Goal: Task Accomplishment & Management: Complete application form

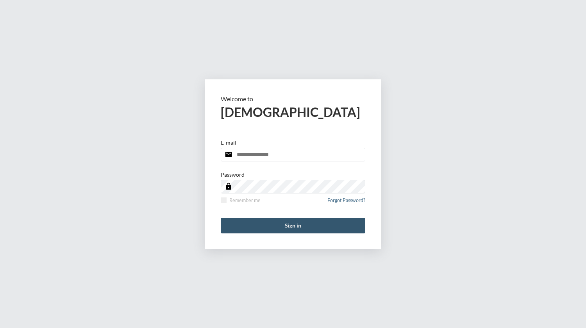
type input "**********"
click at [276, 227] on button "Sign in" at bounding box center [293, 226] width 145 height 16
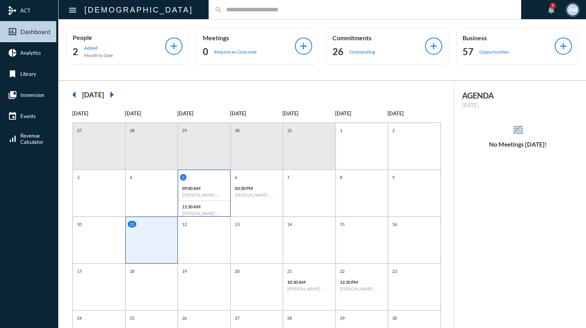
click at [215, 182] on div "5 09:00 AM [PERSON_NAME] - Fulfillment 11:30 AM [PERSON_NAME] - Possibility" at bounding box center [204, 196] width 52 height 45
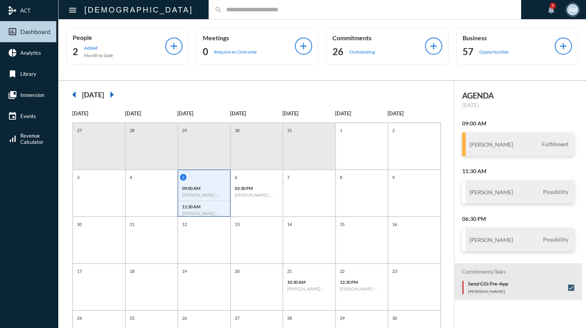
click at [258, 5] on div "search" at bounding box center [365, 9] width 313 height 19
click at [258, 6] on input "text" at bounding box center [368, 9] width 293 height 7
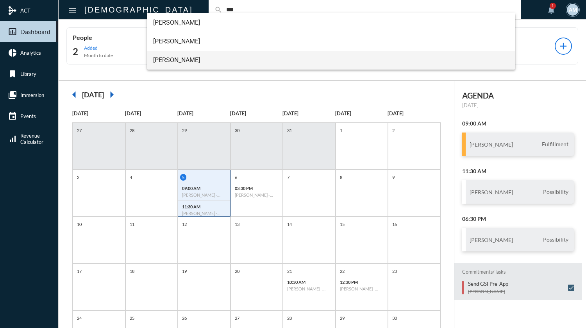
type input "***"
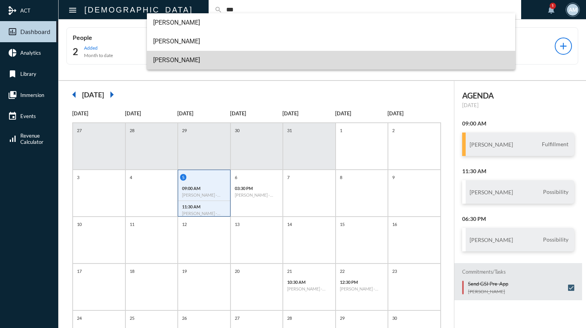
click at [187, 57] on span "[PERSON_NAME]" at bounding box center [331, 60] width 356 height 19
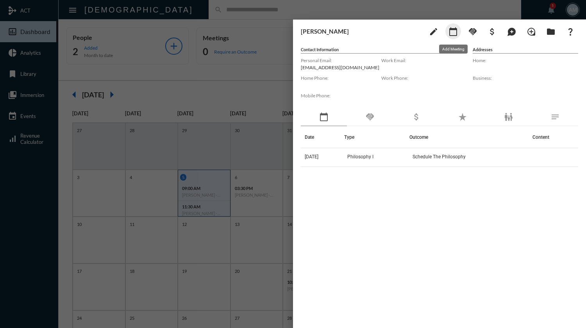
click at [457, 32] on mat-icon "calendar_today" at bounding box center [453, 31] width 9 height 9
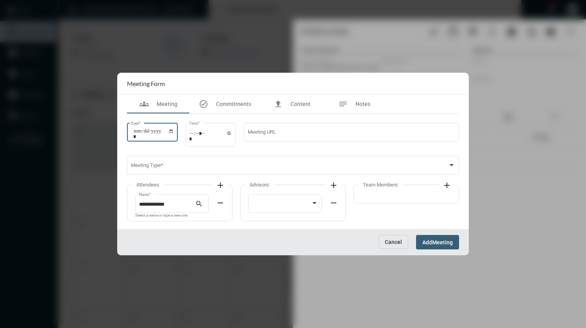
click at [173, 132] on input "Date *" at bounding box center [153, 133] width 41 height 11
type input "**********"
click at [196, 135] on input "Time *" at bounding box center [210, 135] width 43 height 11
type input "*****"
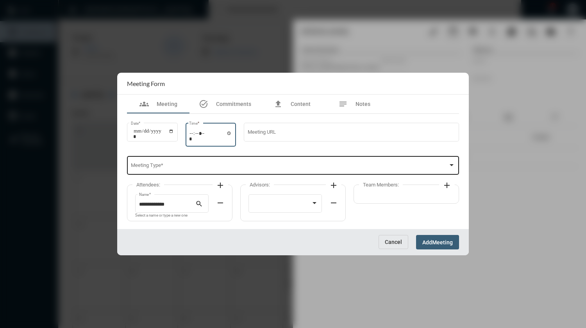
click at [207, 164] on span at bounding box center [290, 167] width 318 height 6
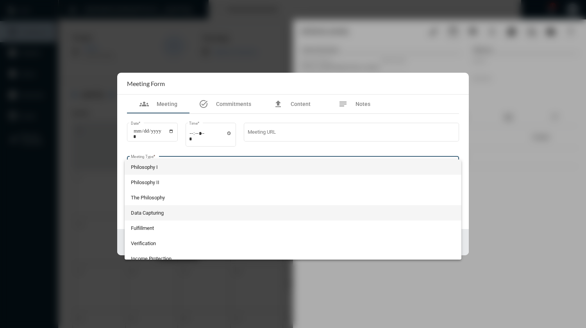
scroll to position [39, 0]
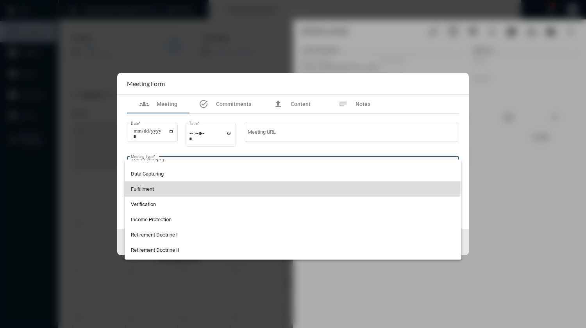
click at [153, 187] on span "Fulfillment" at bounding box center [293, 188] width 325 height 15
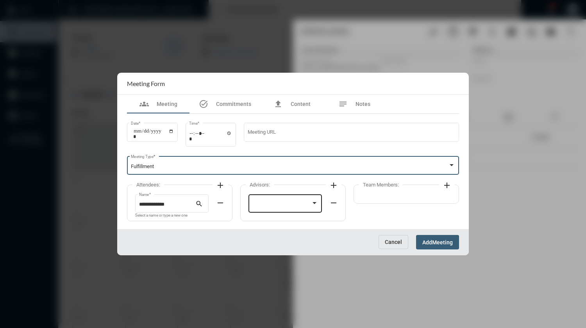
click at [275, 205] on div at bounding box center [282, 205] width 59 height 6
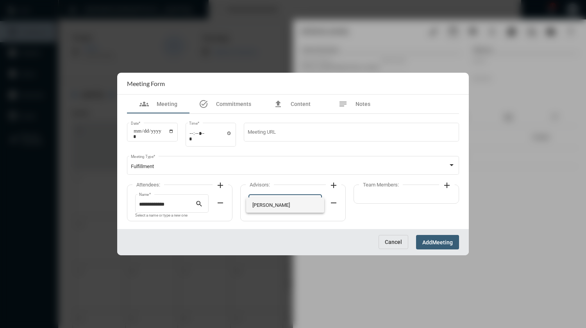
click at [275, 205] on span "[PERSON_NAME]" at bounding box center [286, 204] width 66 height 15
click at [439, 245] on span "Meeting" at bounding box center [442, 242] width 21 height 6
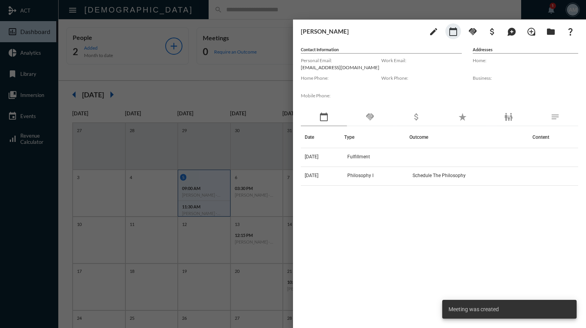
click at [278, 5] on div at bounding box center [293, 164] width 586 height 328
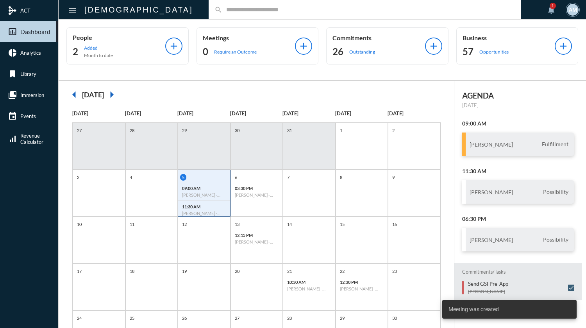
click at [268, 11] on input "text" at bounding box center [368, 9] width 293 height 7
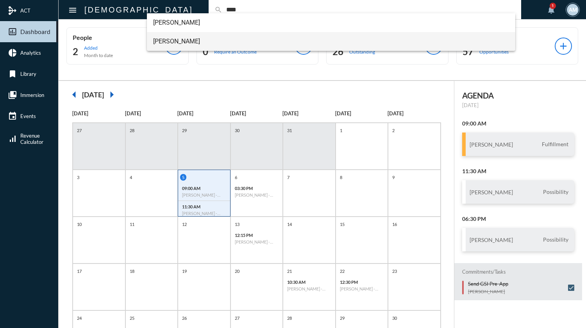
type input "****"
click at [168, 44] on span "[PERSON_NAME]" at bounding box center [331, 41] width 356 height 19
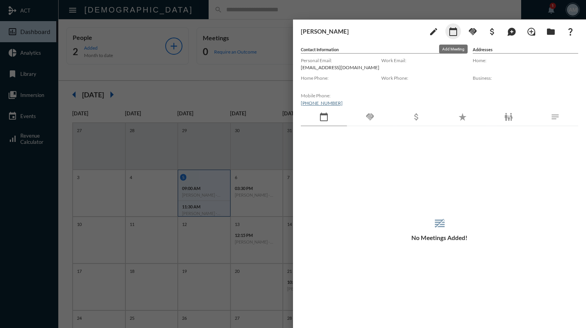
click at [454, 34] on mat-icon "calendar_today" at bounding box center [453, 31] width 9 height 9
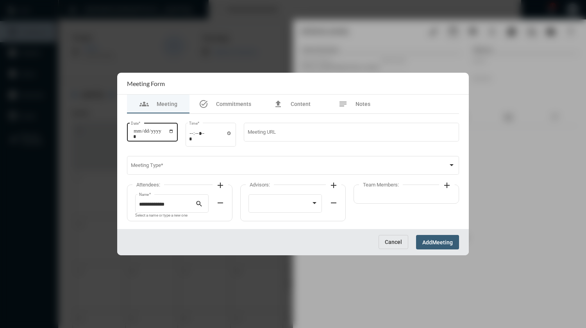
click at [174, 131] on input "Date *" at bounding box center [153, 133] width 41 height 11
type input "**********"
click at [191, 135] on div "Time *" at bounding box center [211, 134] width 51 height 25
type input "*****"
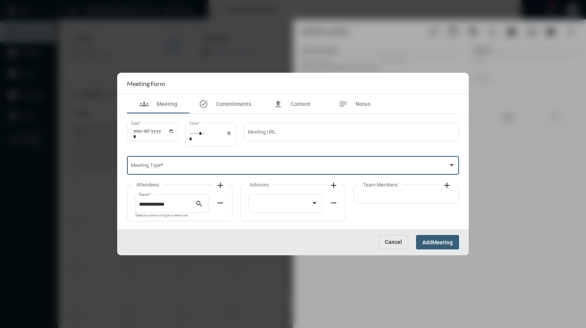
click at [195, 170] on span at bounding box center [290, 167] width 318 height 6
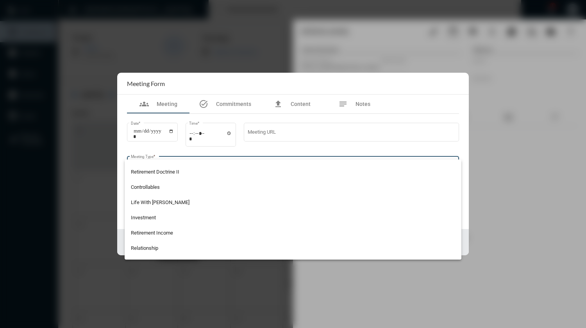
scroll to position [156, 0]
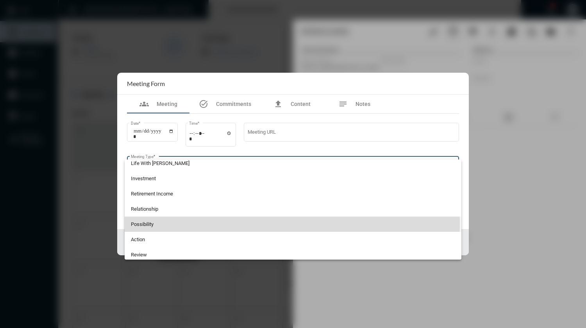
click at [160, 223] on span "Possibility" at bounding box center [293, 224] width 325 height 15
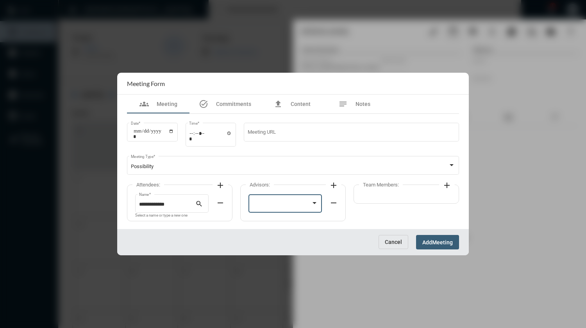
click at [262, 204] on div at bounding box center [282, 205] width 59 height 6
click at [262, 204] on span "[PERSON_NAME]" at bounding box center [286, 204] width 66 height 15
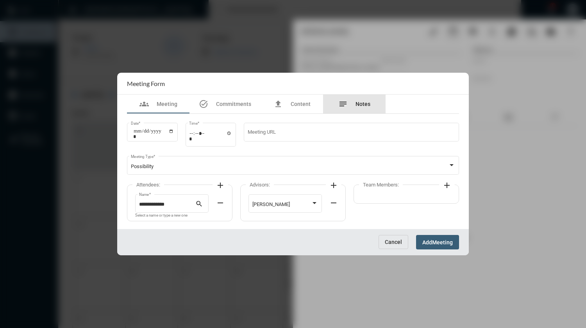
click at [368, 107] on span "Notes" at bounding box center [363, 104] width 15 height 6
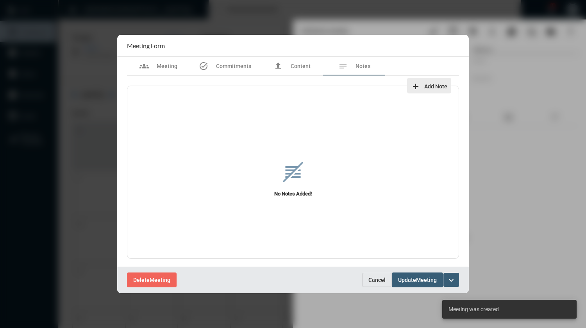
click at [418, 88] on mat-icon "add" at bounding box center [415, 86] width 9 height 9
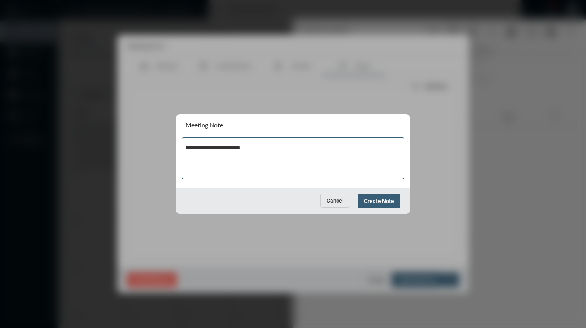
type textarea "**********"
click at [387, 201] on span "Create Note" at bounding box center [379, 201] width 30 height 6
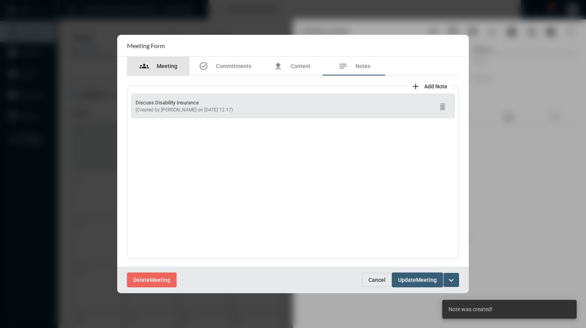
click at [172, 63] on span "Meeting" at bounding box center [167, 66] width 21 height 6
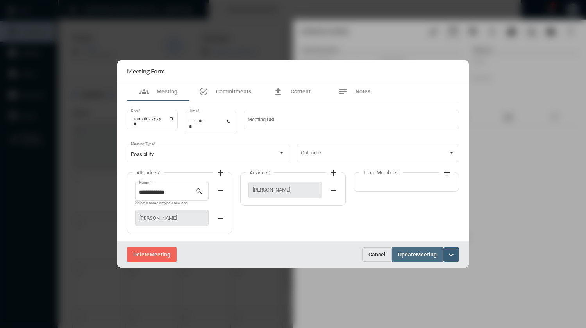
click at [413, 255] on span "Update" at bounding box center [407, 255] width 18 height 6
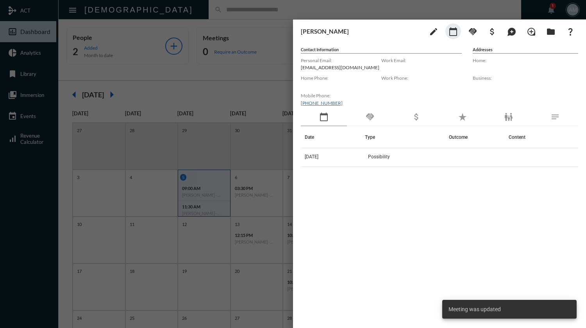
click at [248, 10] on div at bounding box center [293, 164] width 586 height 328
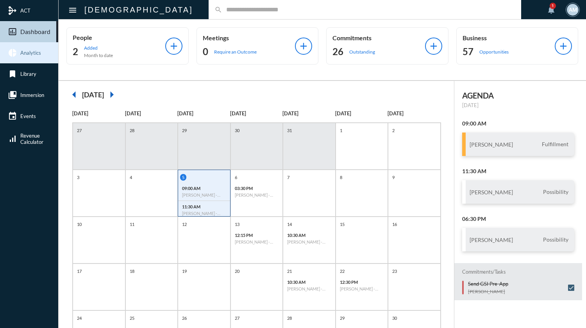
click at [34, 49] on link "pie_chart Analytics" at bounding box center [29, 52] width 58 height 21
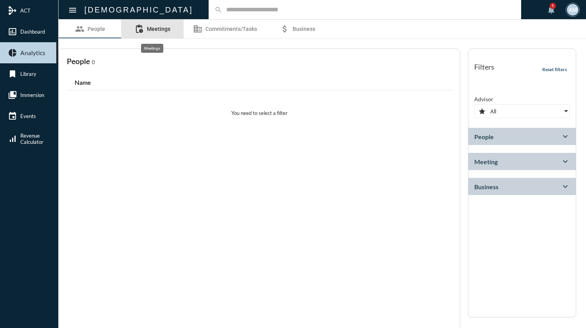
click at [167, 31] on span "Meetings" at bounding box center [158, 29] width 23 height 6
select select
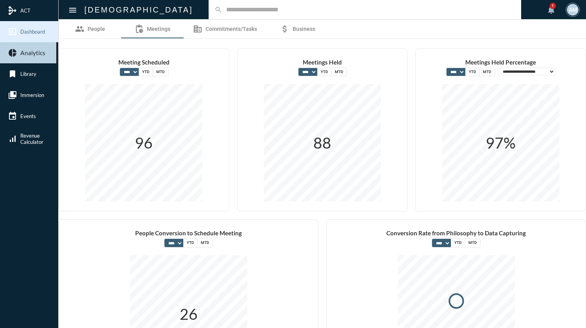
click at [39, 34] on span "Dashboard" at bounding box center [32, 32] width 25 height 6
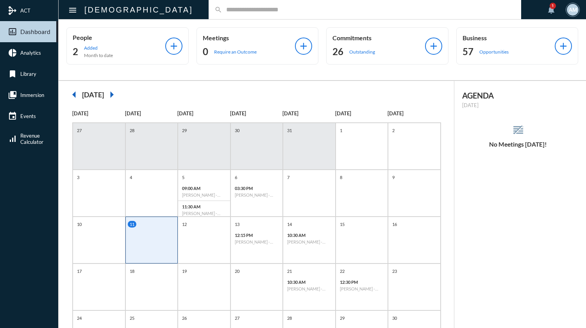
click at [222, 13] on input "text" at bounding box center [368, 9] width 293 height 7
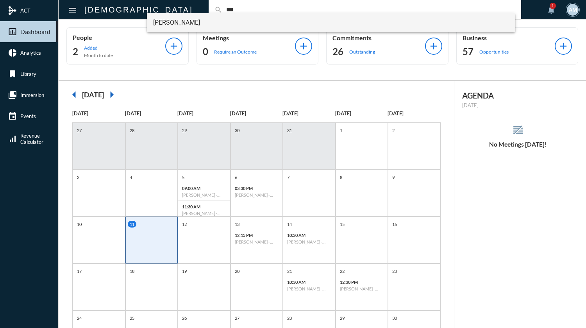
type input "***"
click at [189, 21] on span "[PERSON_NAME]" at bounding box center [331, 22] width 356 height 19
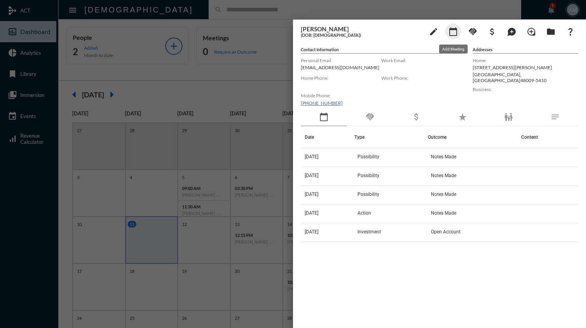
click at [454, 33] on mat-icon "calendar_today" at bounding box center [453, 31] width 9 height 9
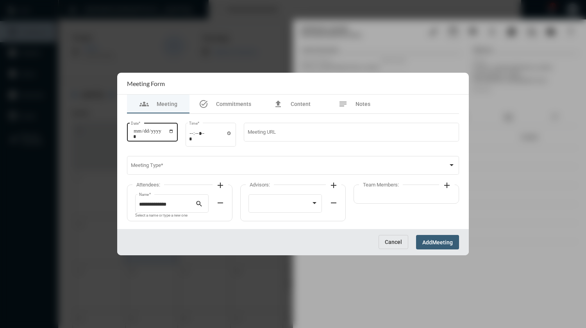
click at [174, 131] on input "Date *" at bounding box center [153, 133] width 41 height 11
type input "**********"
click at [195, 133] on input "Time *" at bounding box center [210, 135] width 43 height 11
type input "*****"
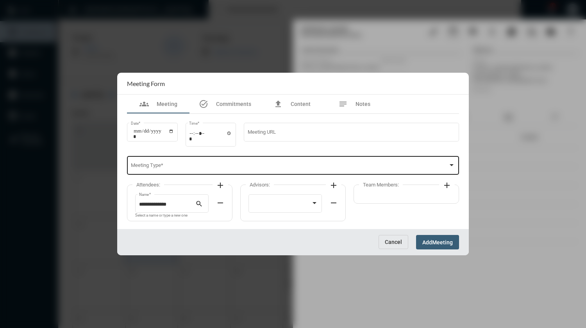
click at [194, 163] on div "Meeting Type *" at bounding box center [293, 165] width 325 height 20
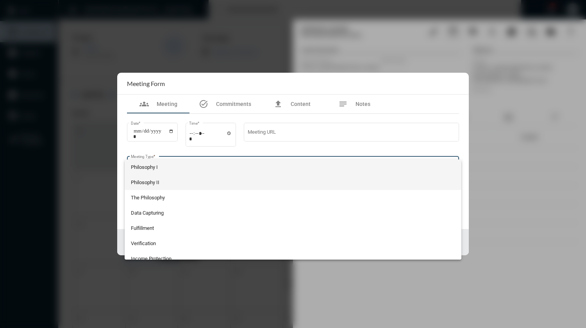
scroll to position [39, 0]
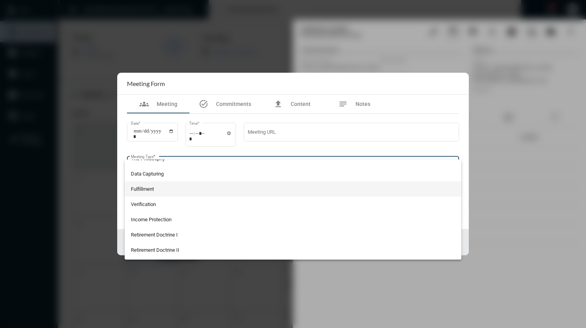
click at [163, 187] on span "Fulfillment" at bounding box center [293, 188] width 325 height 15
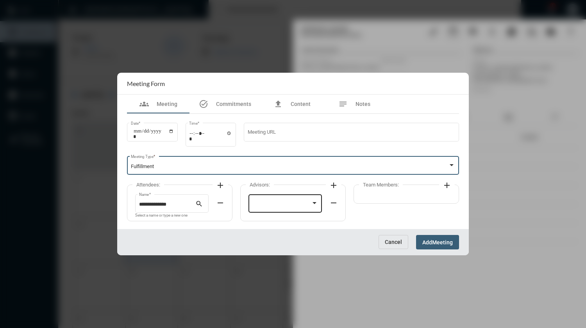
click at [277, 206] on div at bounding box center [282, 205] width 59 height 6
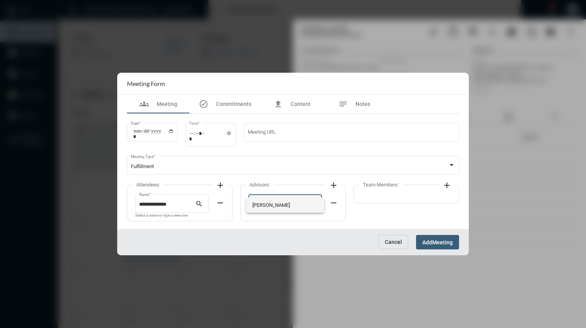
click at [277, 206] on span "[PERSON_NAME]" at bounding box center [286, 204] width 66 height 15
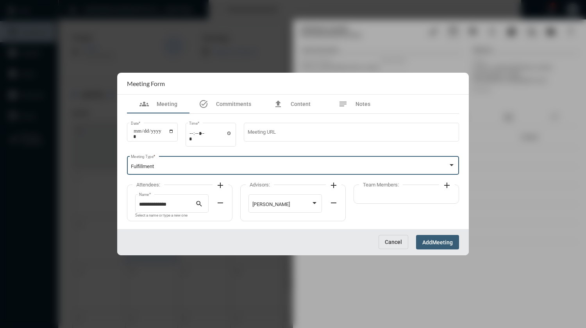
click at [232, 164] on div "Fulfillment" at bounding box center [290, 167] width 318 height 6
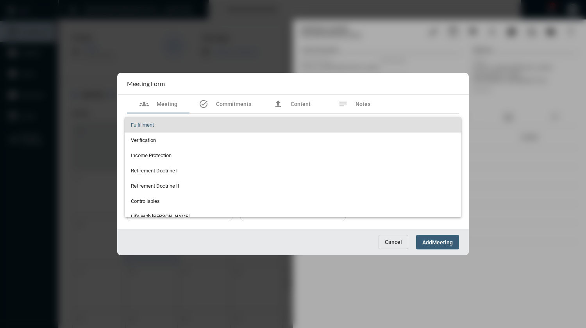
scroll to position [48, 0]
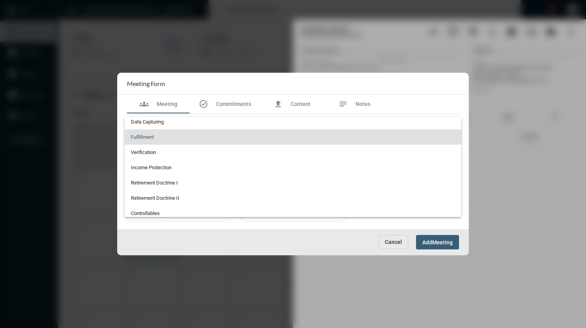
click at [433, 245] on div at bounding box center [293, 164] width 586 height 328
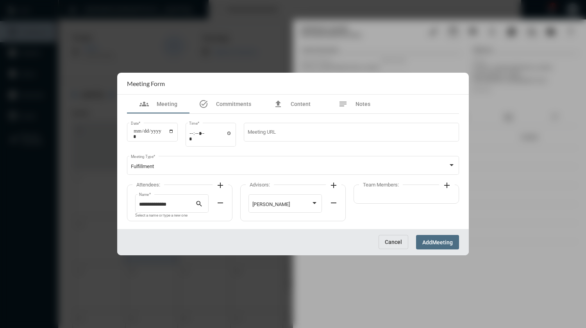
click at [434, 245] on span "Meeting" at bounding box center [442, 242] width 21 height 6
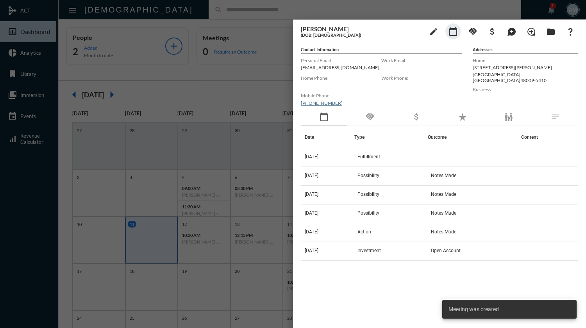
click at [237, 8] on div at bounding box center [293, 164] width 586 height 328
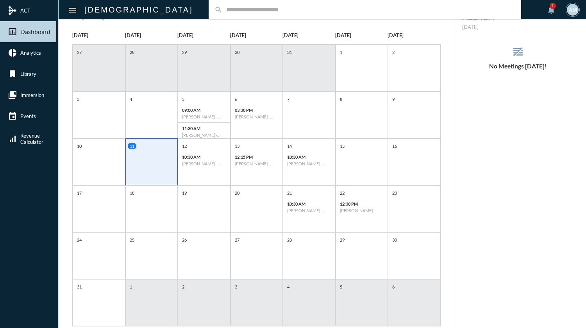
scroll to position [0, 0]
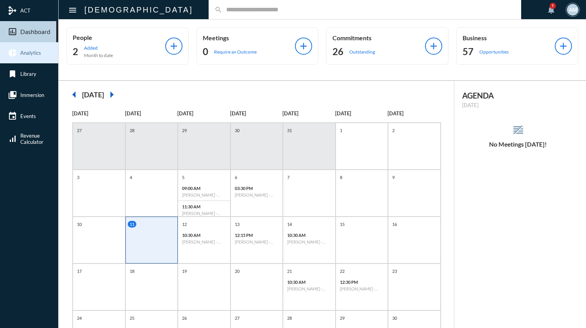
click at [31, 51] on span "Analytics" at bounding box center [30, 53] width 21 height 6
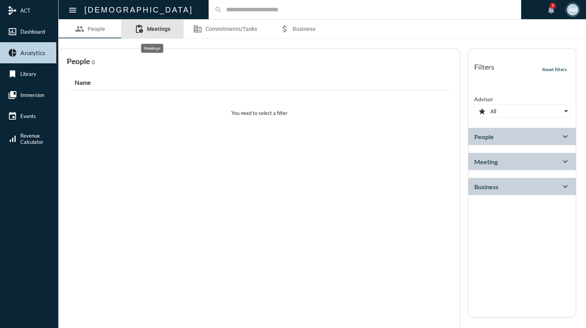
click at [160, 29] on span "Meetings" at bounding box center [158, 29] width 23 height 6
select select
